Goal: Check status

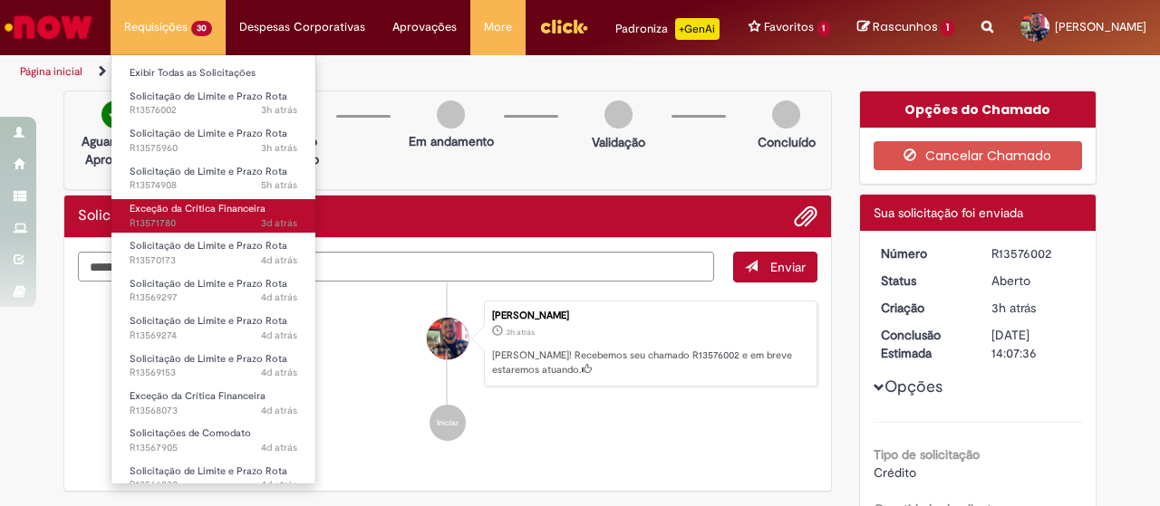
click at [239, 220] on span "3d atrás 3 dias atrás R13571780" at bounding box center [214, 224] width 168 height 14
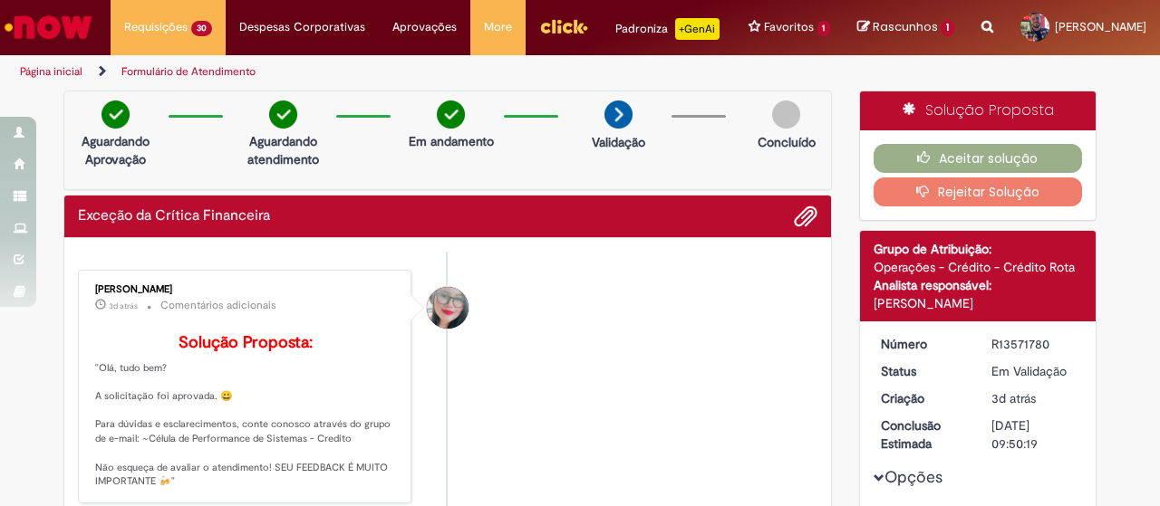
scroll to position [272, 0]
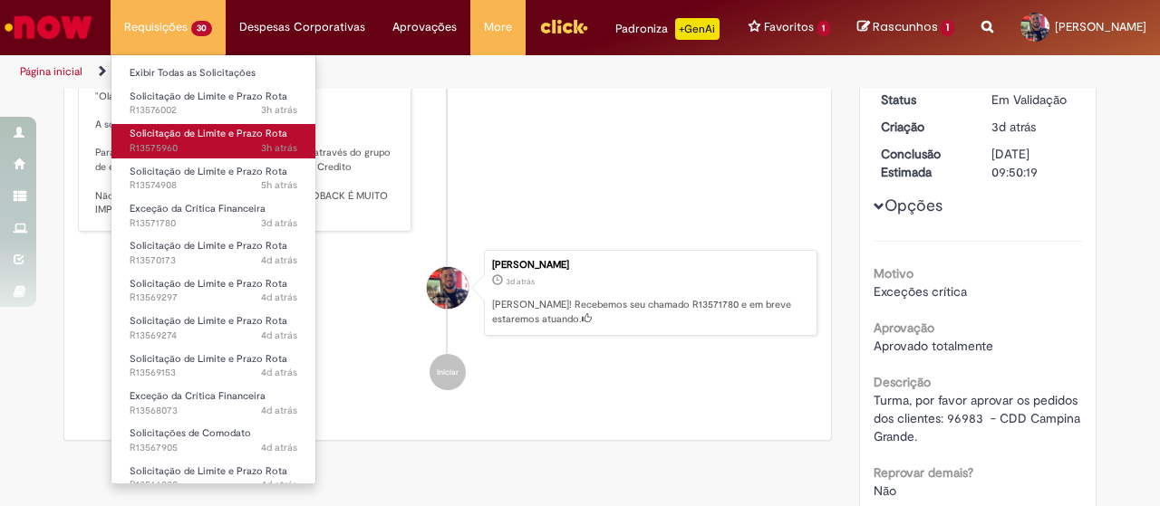
click at [205, 150] on span "3h atrás 3 horas atrás R13575960" at bounding box center [214, 148] width 168 height 14
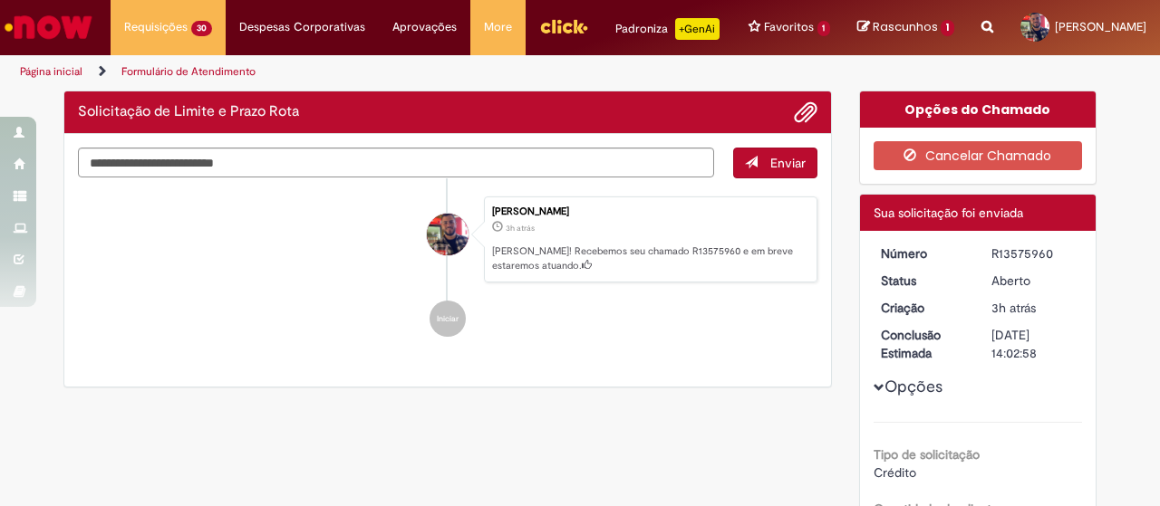
scroll to position [272, 0]
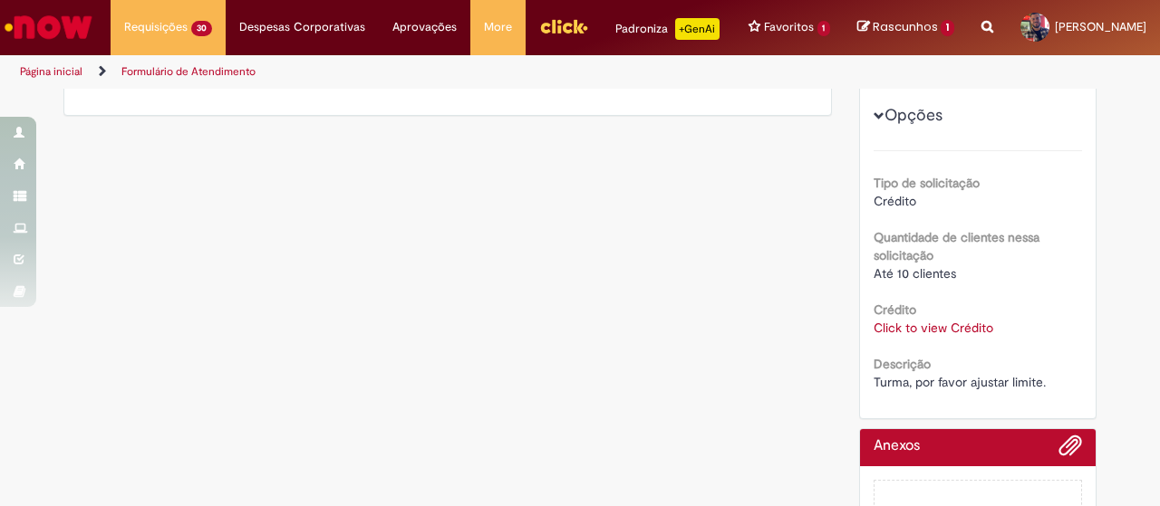
click at [959, 336] on link "Click to view Crédito" at bounding box center [933, 328] width 120 height 16
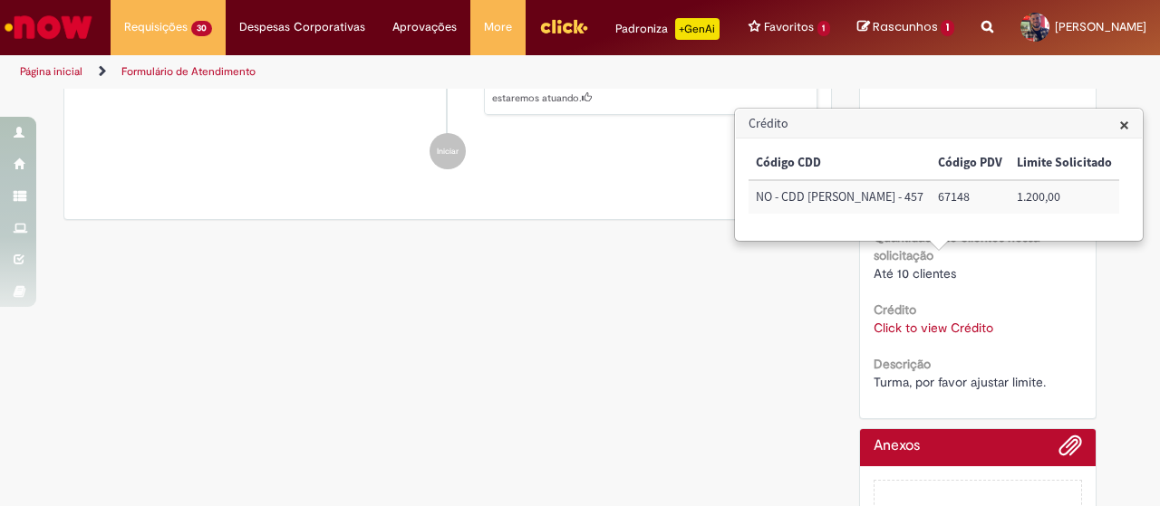
scroll to position [356, 0]
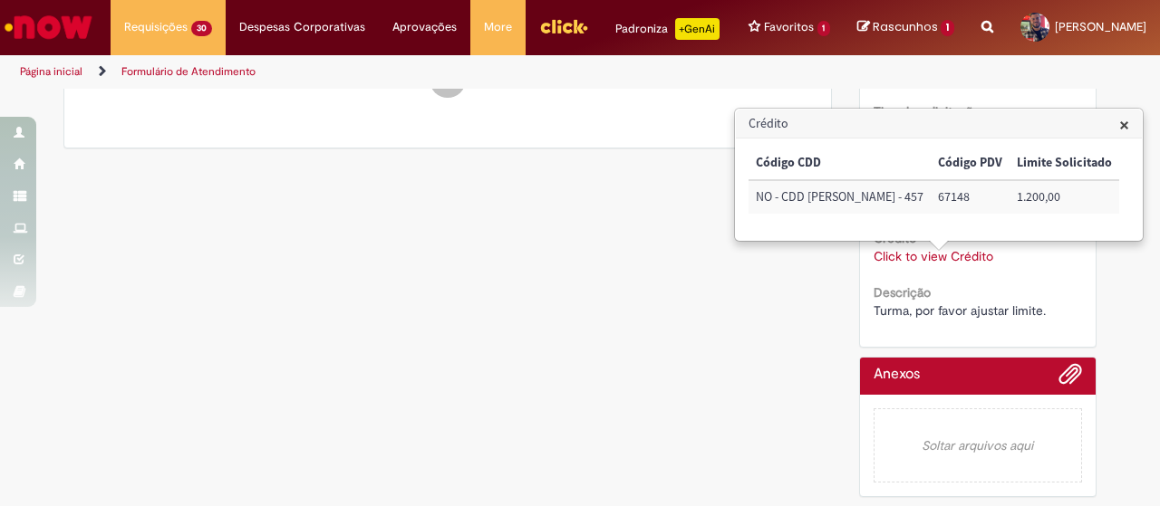
click at [1119, 125] on span "×" at bounding box center [1124, 124] width 10 height 24
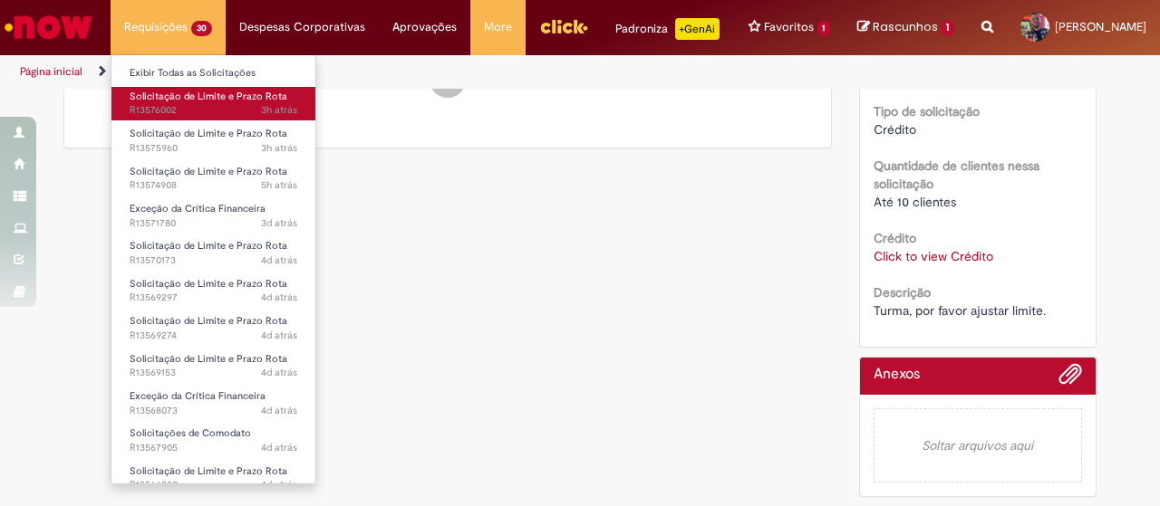
click at [192, 108] on span "3h atrás 3 horas atrás R13576002" at bounding box center [214, 110] width 168 height 14
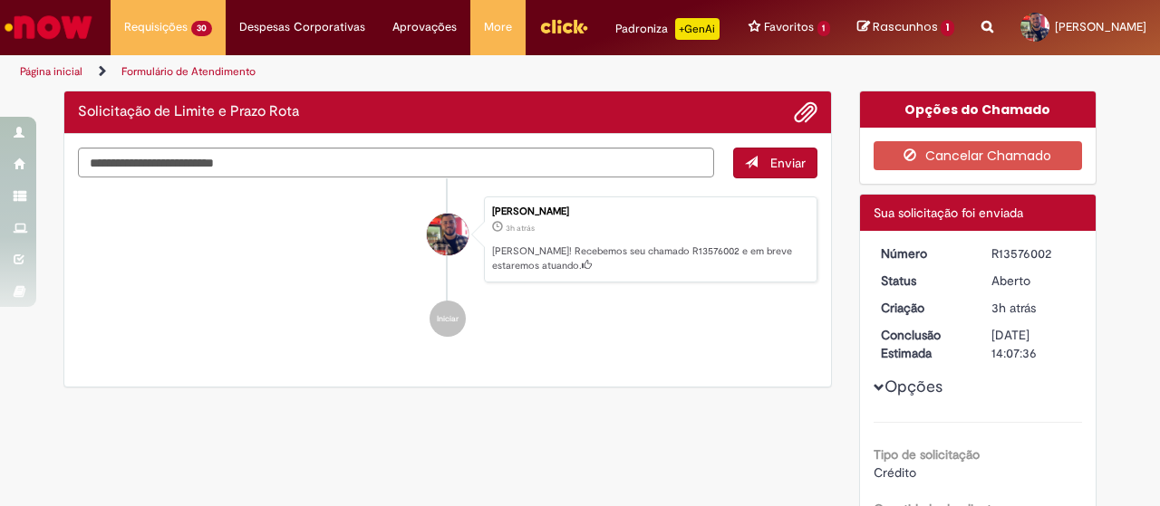
scroll to position [181, 0]
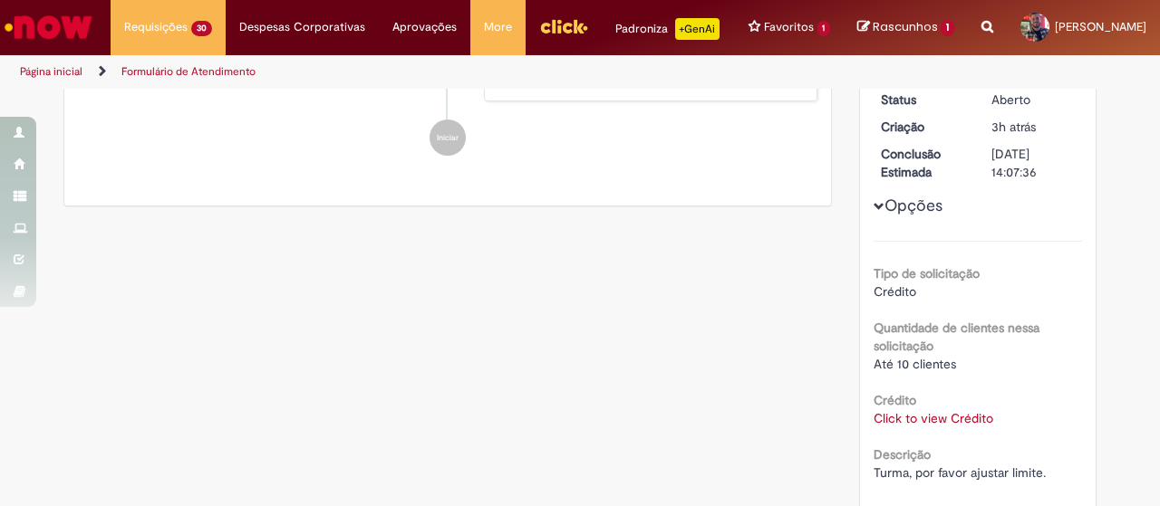
click at [929, 427] on link "Click to view Crédito" at bounding box center [933, 418] width 120 height 16
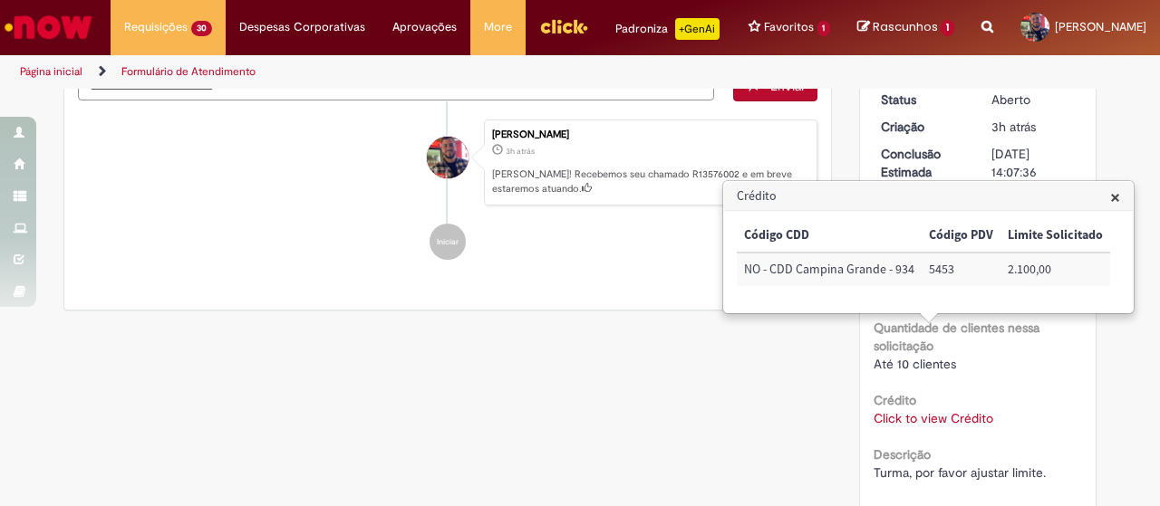
scroll to position [284, 0]
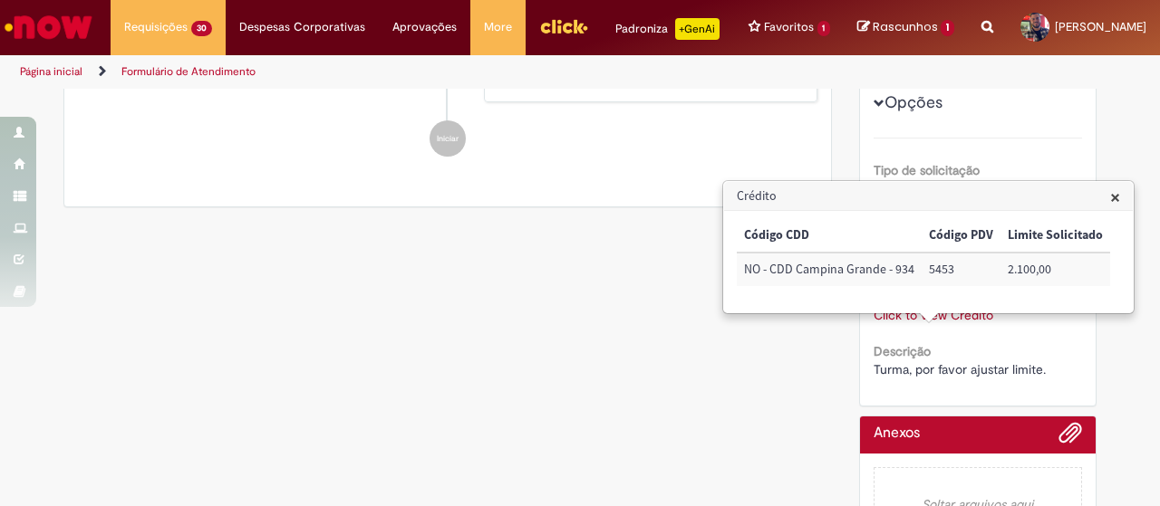
click at [1114, 197] on span "×" at bounding box center [1115, 197] width 10 height 24
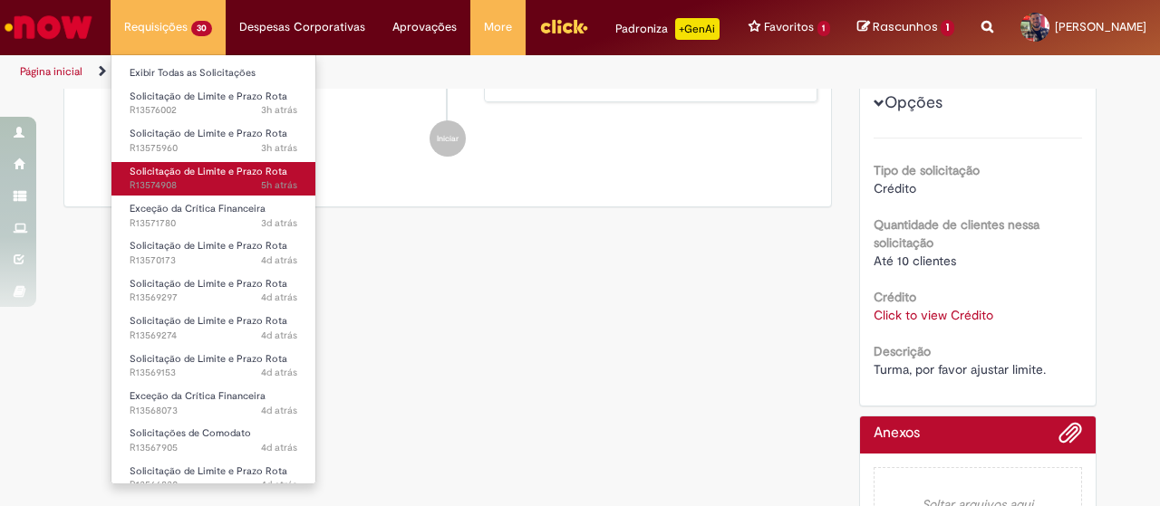
click at [230, 178] on span "5h atrás 5 horas atrás R13574908" at bounding box center [214, 185] width 168 height 14
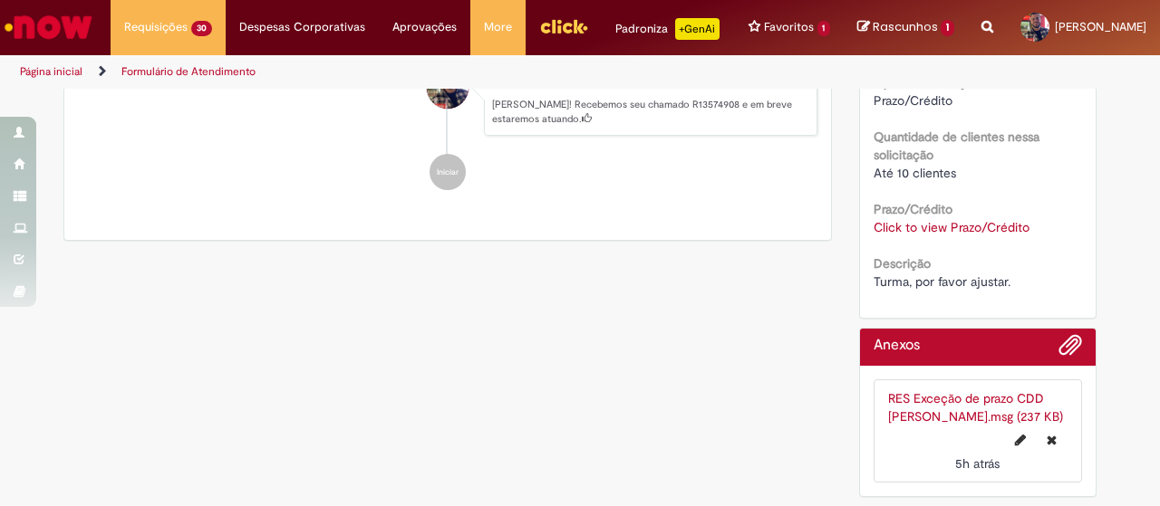
scroll to position [294, 0]
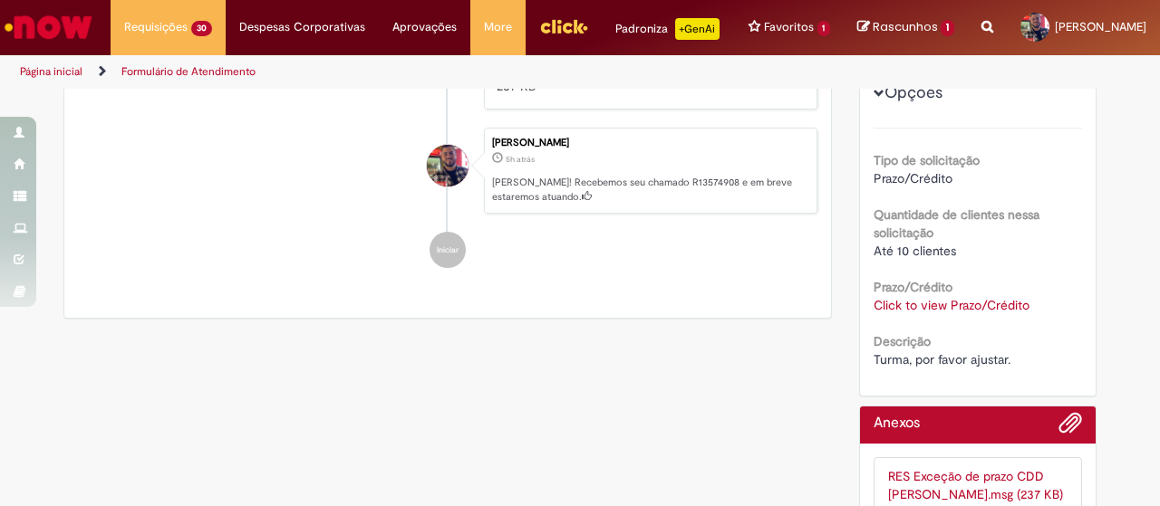
click at [999, 313] on link "Click to view Prazo/Crédito" at bounding box center [951, 305] width 156 height 16
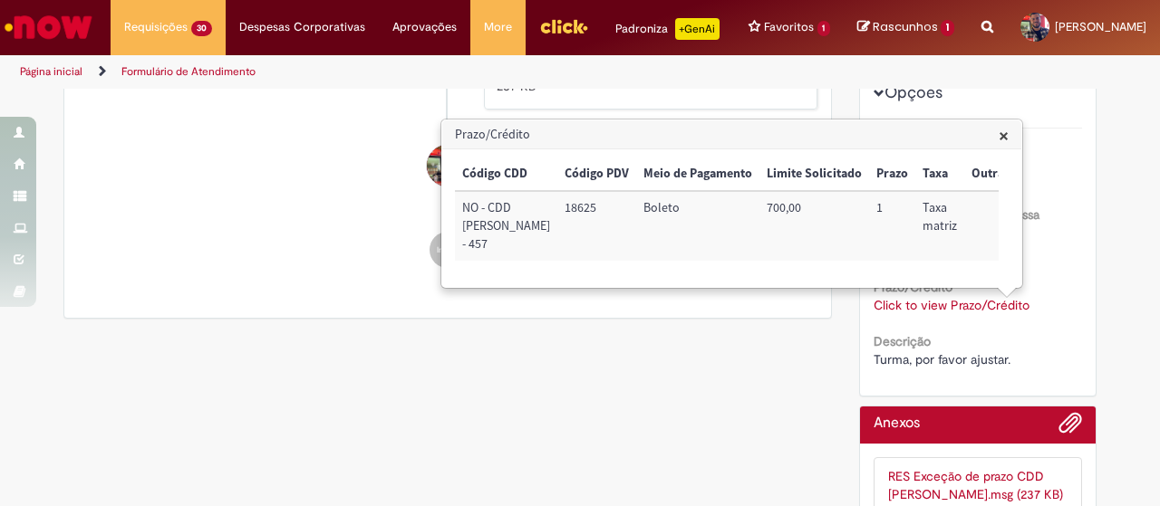
click at [1005, 137] on span "×" at bounding box center [1003, 135] width 10 height 24
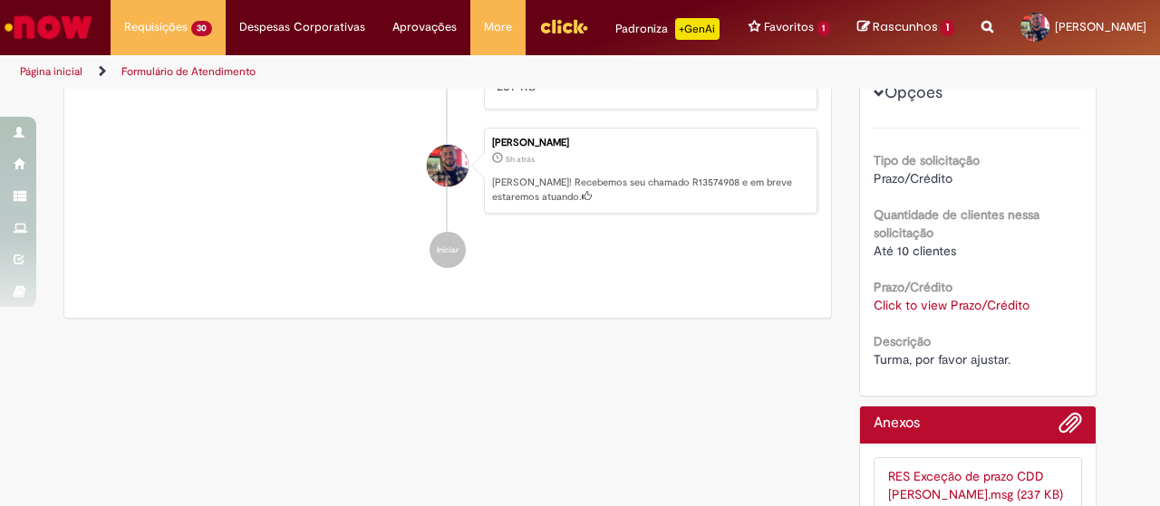
scroll to position [0, 0]
